Goal: Navigation & Orientation: Understand site structure

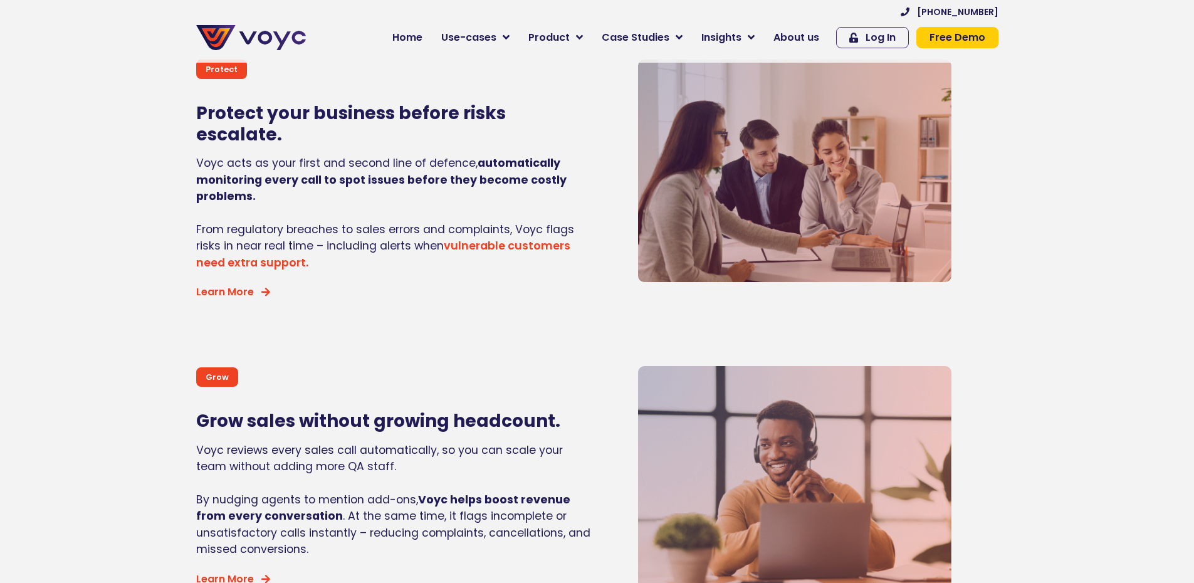
scroll to position [1513, 0]
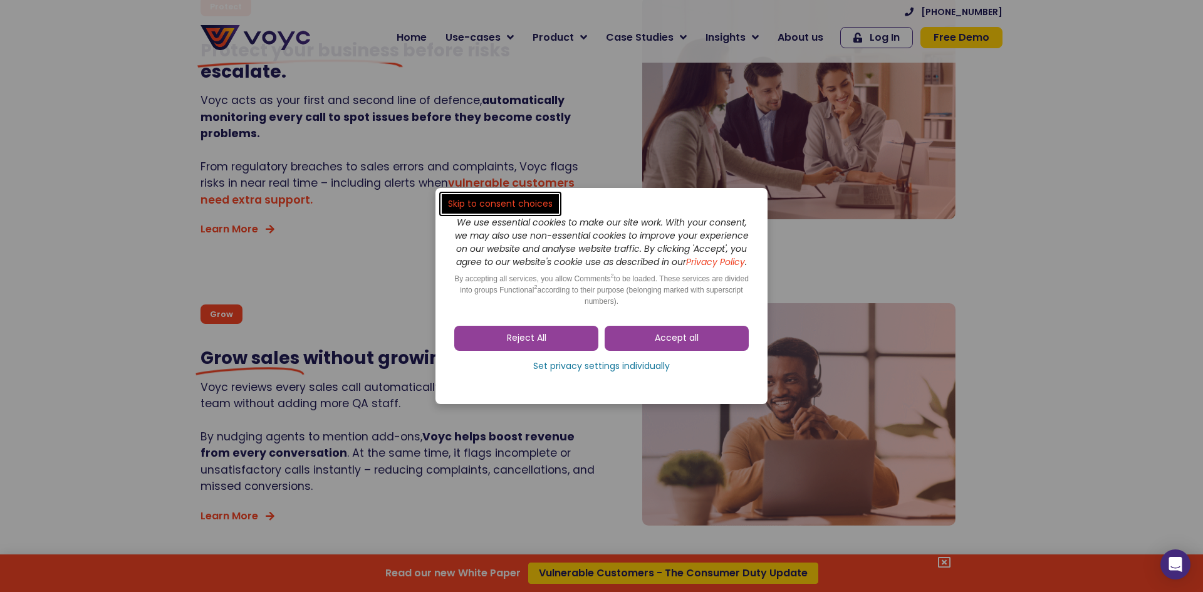
drag, startPoint x: 640, startPoint y: 339, endPoint x: 649, endPoint y: 340, distance: 9.5
click at [640, 339] on link "Accept all" at bounding box center [677, 338] width 144 height 25
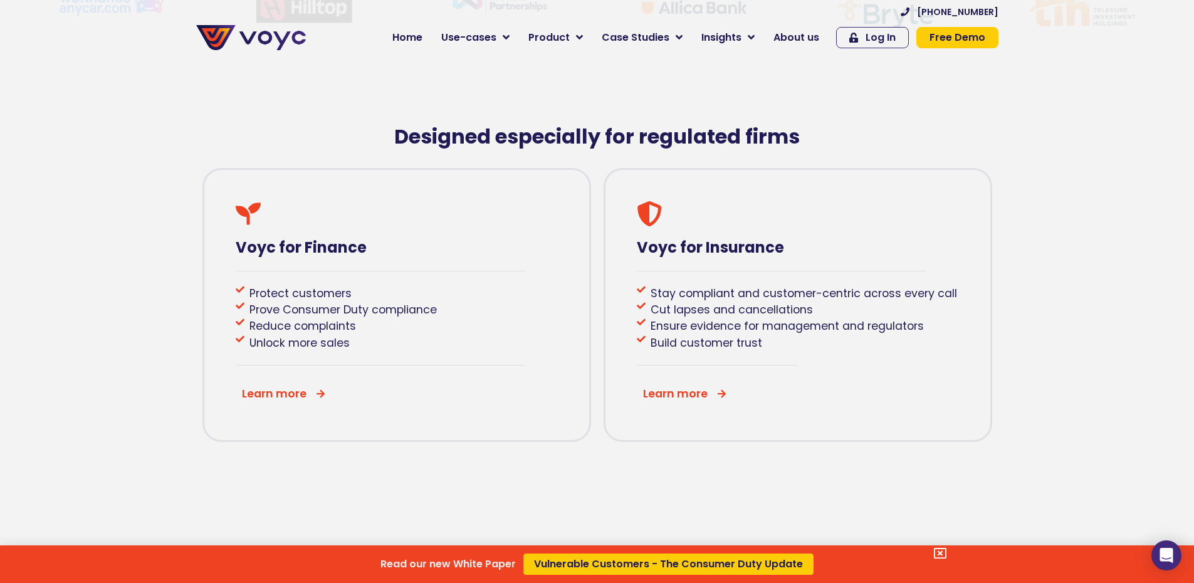
scroll to position [402, 0]
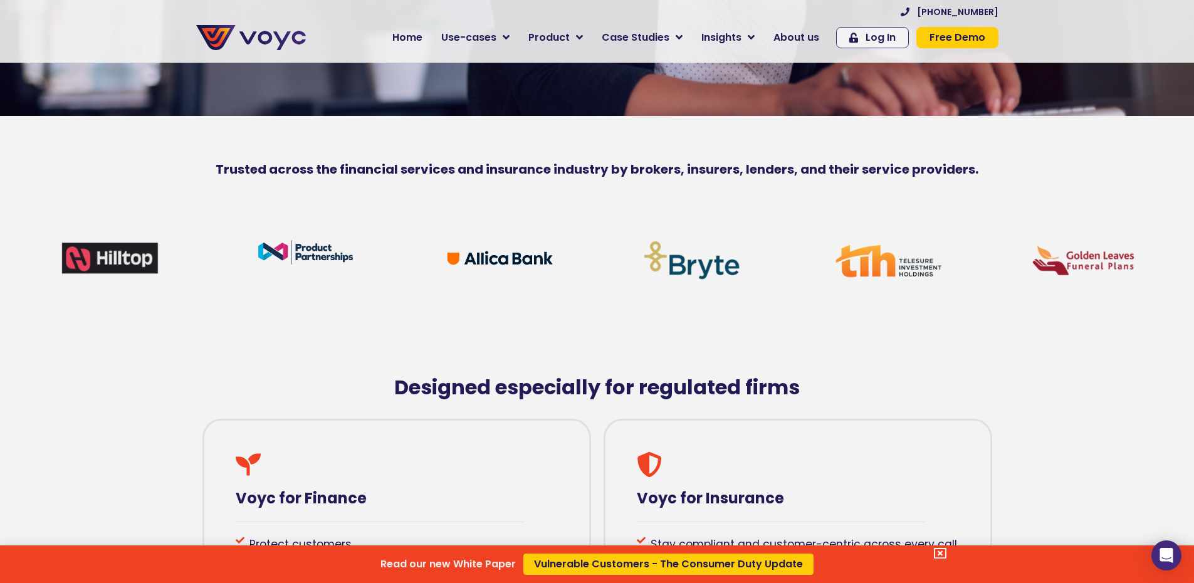
click at [686, 38] on div "Read our new White Paper Vulnerable Customers - The Consumer Duty Update" at bounding box center [597, 291] width 1194 height 583
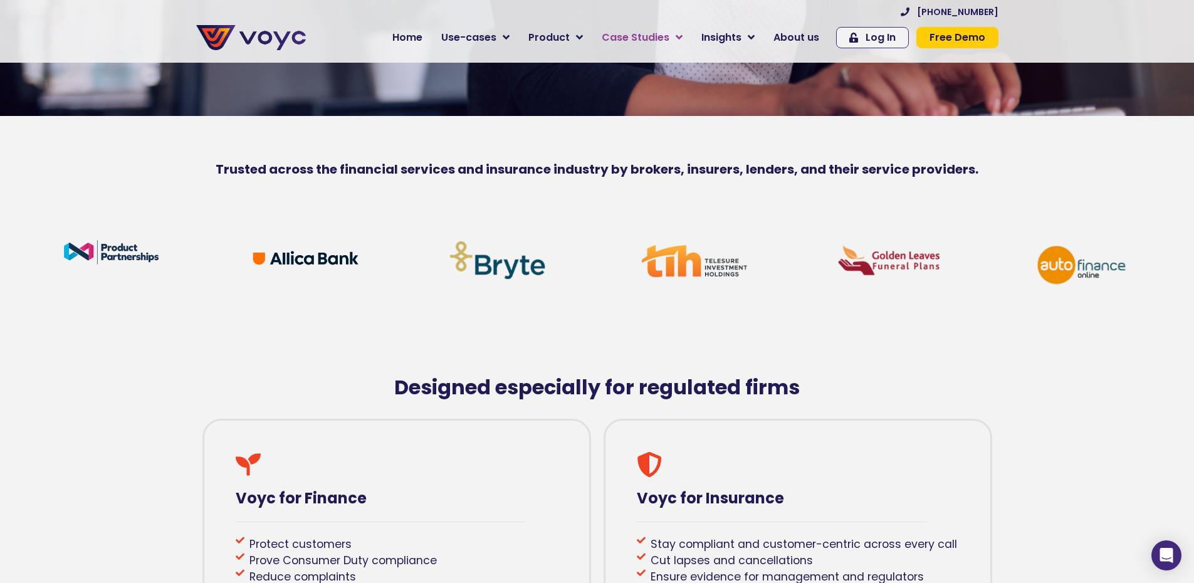
click at [682, 38] on icon at bounding box center [678, 37] width 7 height 11
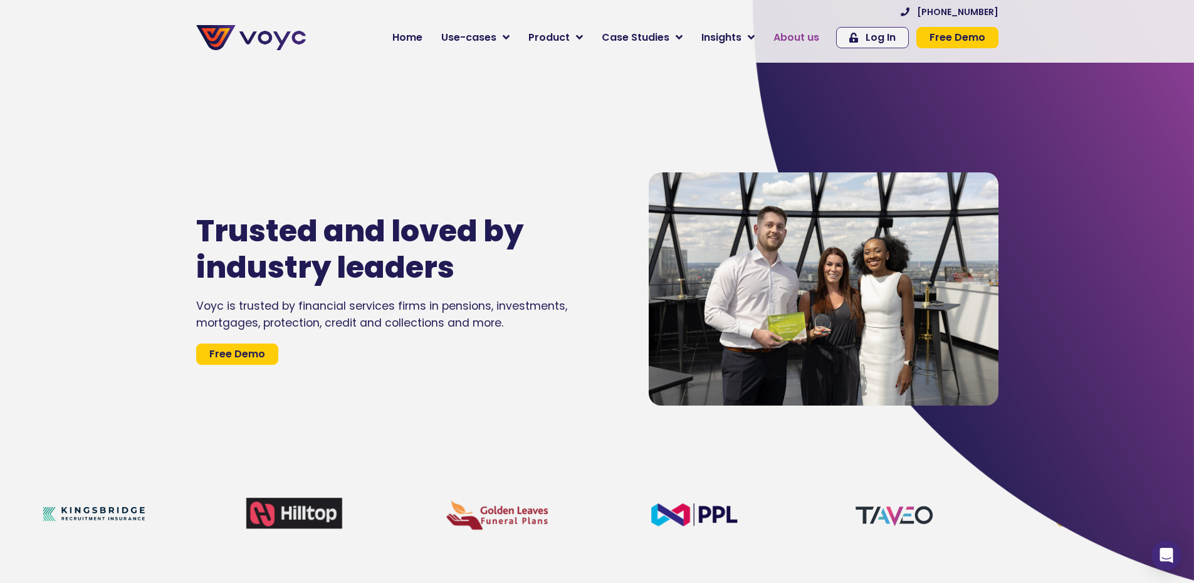
click at [773, 44] on link "About us" at bounding box center [796, 37] width 65 height 25
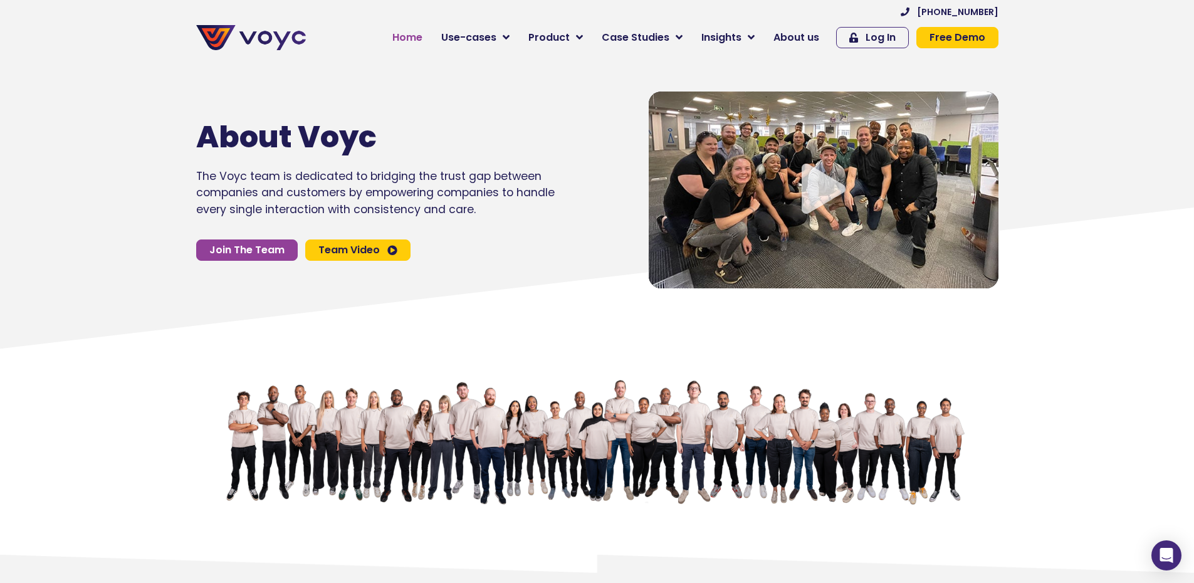
click at [413, 38] on span "Home" at bounding box center [407, 37] width 30 height 15
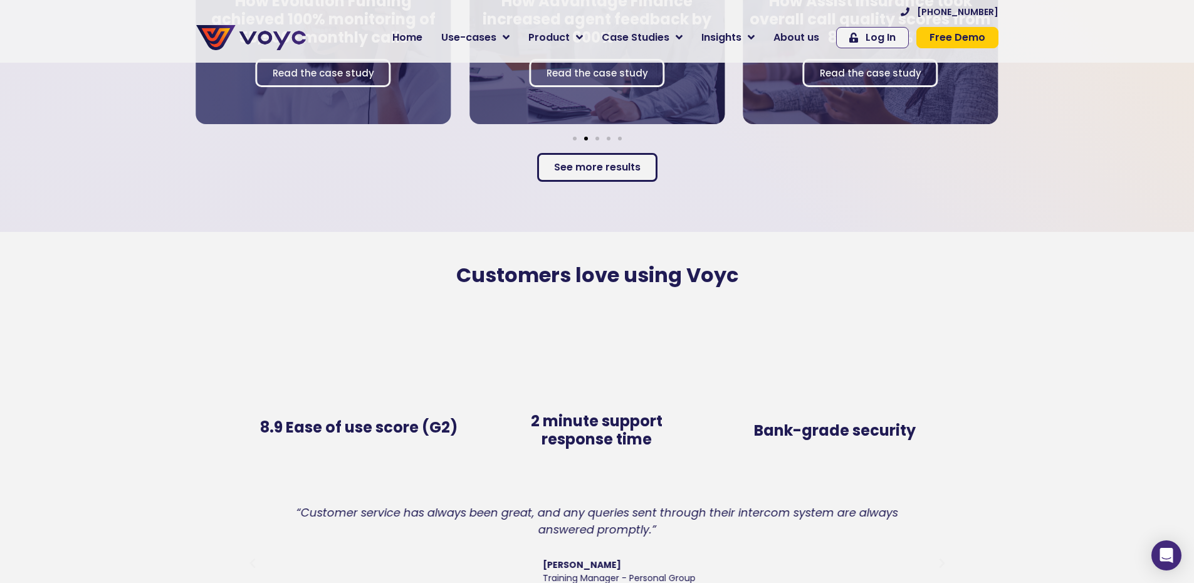
scroll to position [2506, 0]
